Goal: Transaction & Acquisition: Book appointment/travel/reservation

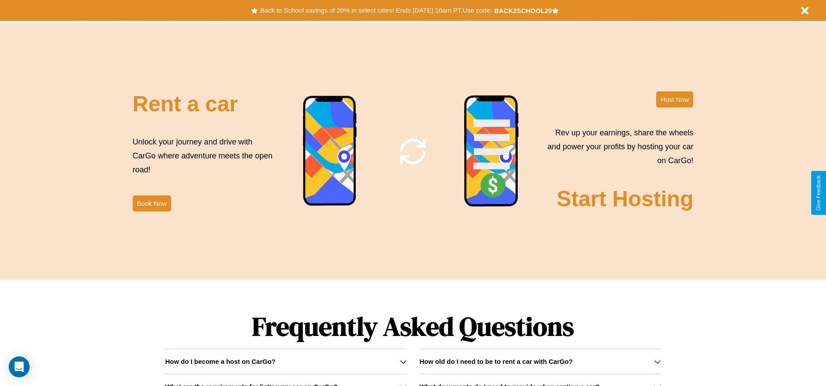
scroll to position [1053, 0]
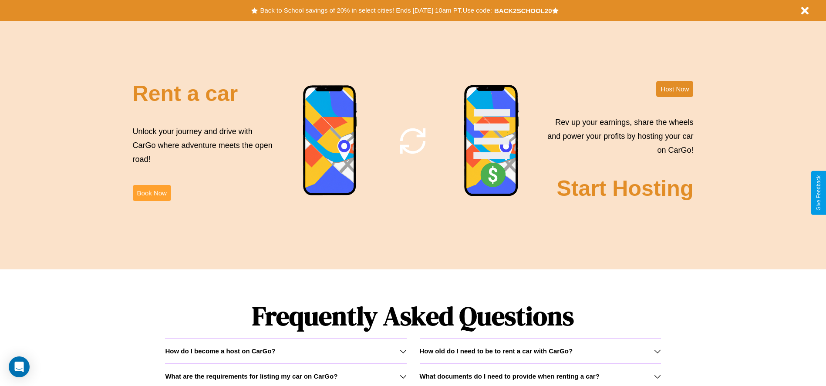
click at [151, 193] on button "Book Now" at bounding box center [152, 193] width 38 height 16
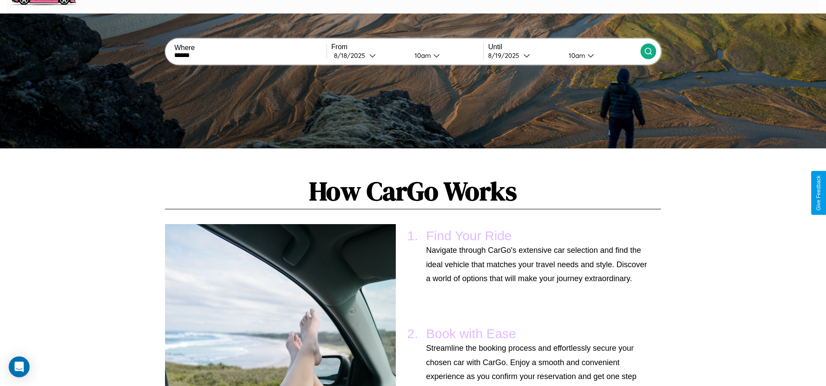
scroll to position [159, 0]
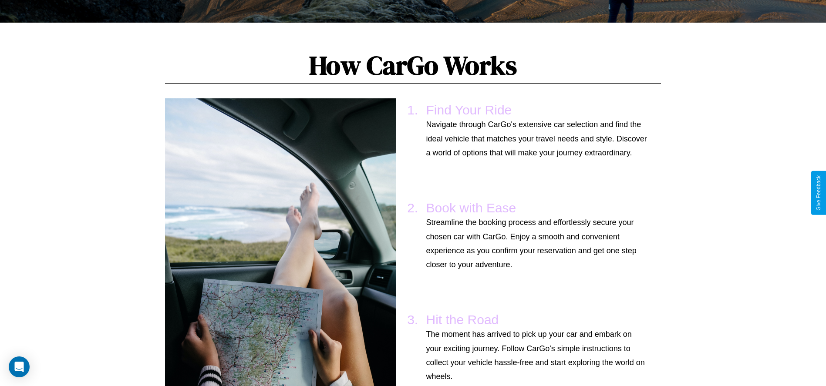
type input "******"
